Goal: Task Accomplishment & Management: Manage account settings

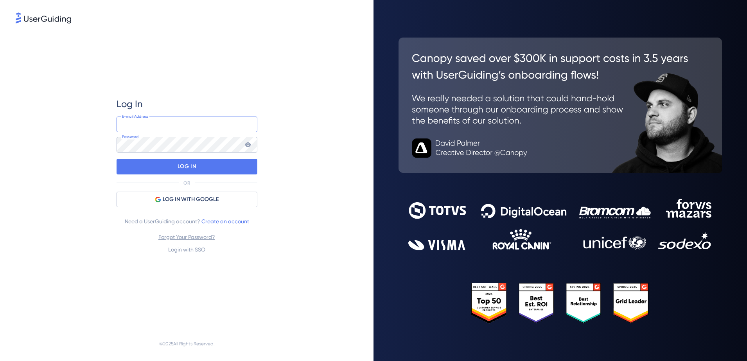
click at [167, 130] on input "email" at bounding box center [187, 125] width 141 height 16
click at [176, 125] on input "[EMAIL_ADDRESS][DOMAIN_NAME]" at bounding box center [187, 125] width 141 height 16
type input "[EMAIL_ADDRESS][DOMAIN_NAME]"
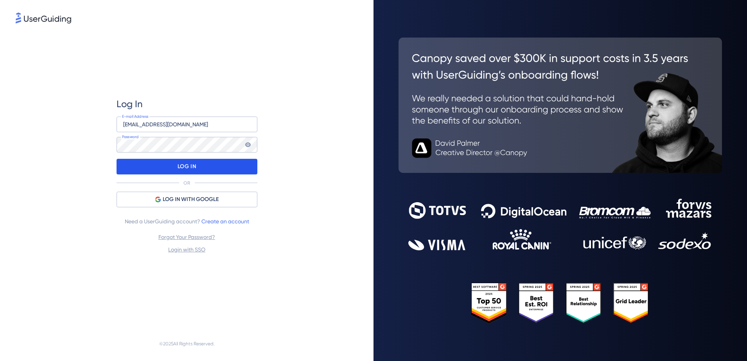
click at [203, 168] on div "LOG IN" at bounding box center [187, 167] width 141 height 16
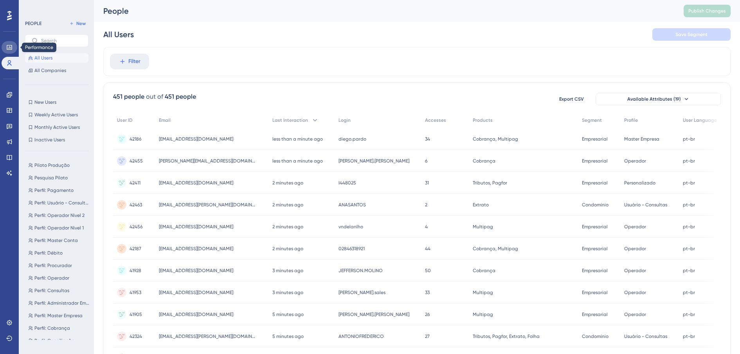
click at [7, 44] on icon at bounding box center [9, 47] width 6 height 6
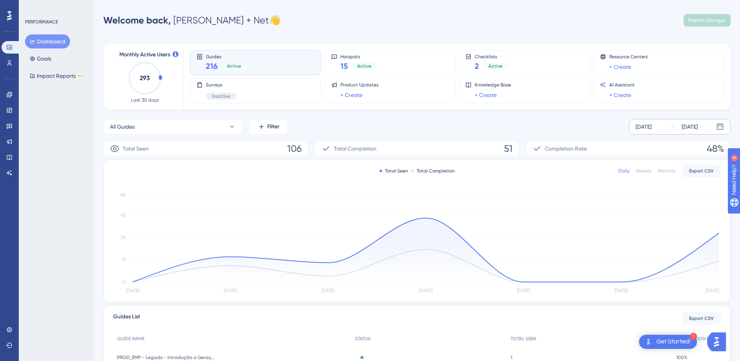
click at [651, 126] on div "[DATE]" at bounding box center [643, 126] width 16 height 9
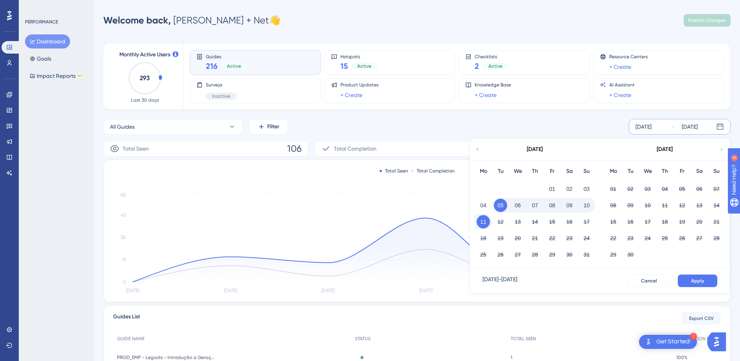
click at [485, 219] on button "11" at bounding box center [482, 221] width 13 height 13
click at [681, 278] on button "Apply" at bounding box center [697, 281] width 40 height 13
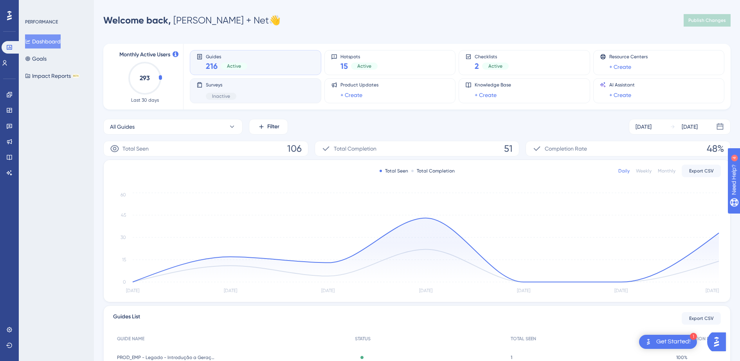
click at [260, 89] on div "Surveys Inactive" at bounding box center [255, 91] width 118 height 18
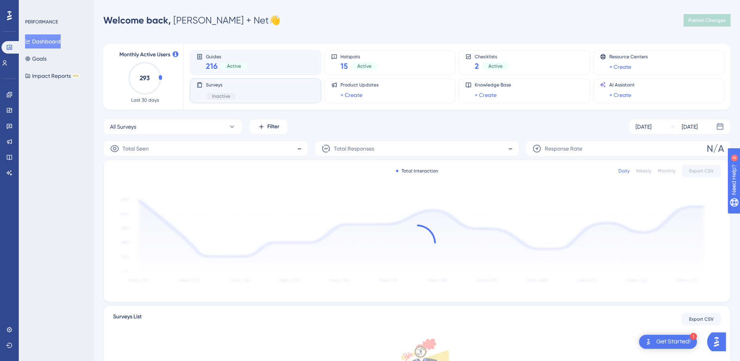
click at [266, 59] on div "Guides 216 Active" at bounding box center [255, 63] width 118 height 18
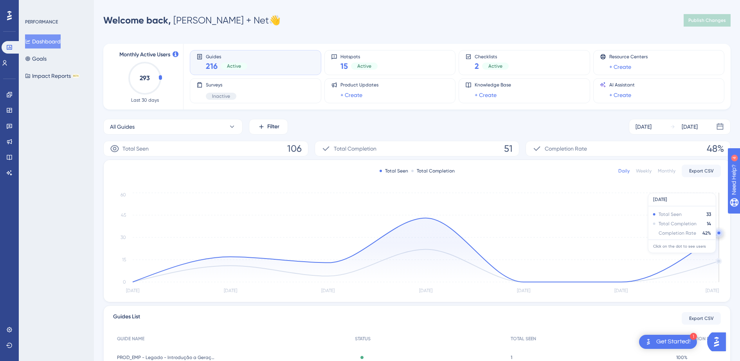
click at [718, 235] on circle at bounding box center [718, 233] width 6 height 6
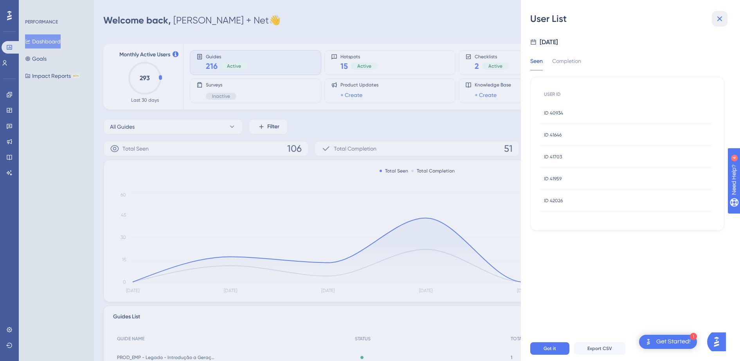
click at [722, 22] on icon at bounding box center [719, 18] width 9 height 9
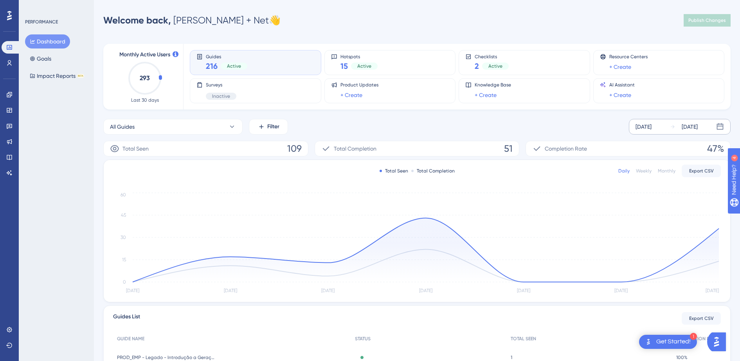
click at [649, 128] on div "[DATE]" at bounding box center [643, 126] width 16 height 9
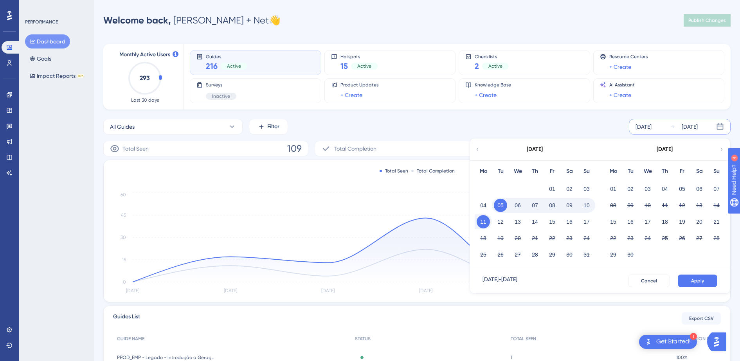
click at [482, 220] on button "11" at bounding box center [482, 221] width 13 height 13
click at [700, 280] on span "Apply" at bounding box center [697, 281] width 13 height 6
